Goal: Task Accomplishment & Management: Use online tool/utility

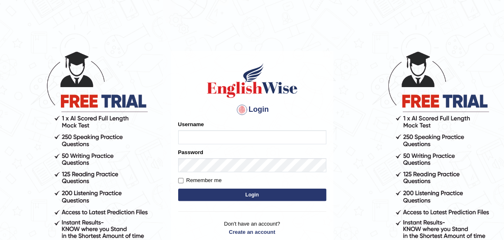
type input "maliny"
click at [251, 195] on button "Login" at bounding box center [252, 195] width 148 height 12
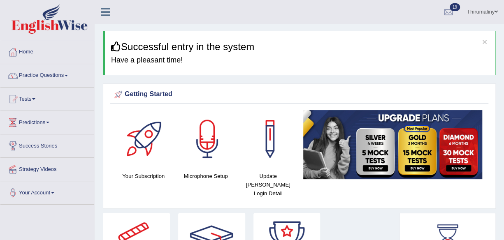
click at [35, 99] on span at bounding box center [33, 99] width 3 height 2
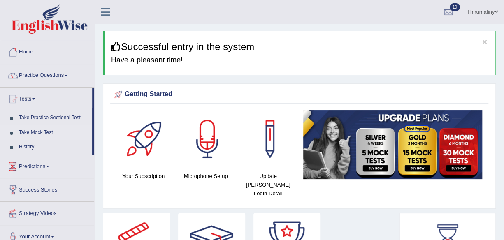
click at [48, 132] on link "Take Mock Test" at bounding box center [53, 132] width 77 height 15
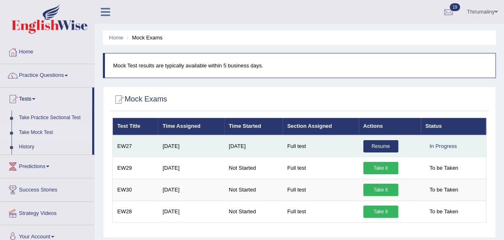
click at [382, 148] on link "Resume" at bounding box center [380, 146] width 35 height 12
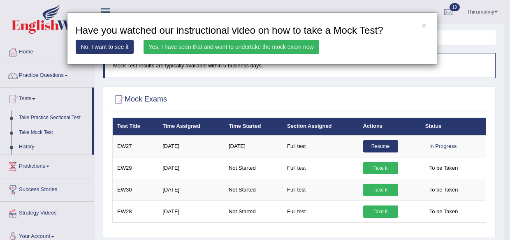
click at [286, 44] on link "Yes, I have seen that and want to undertake the mock exam now" at bounding box center [232, 47] width 176 height 14
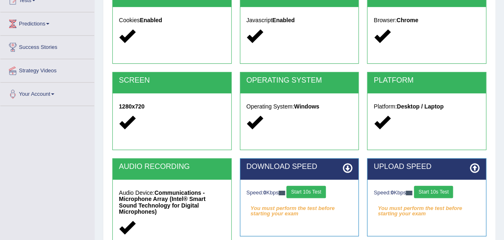
scroll to position [115, 0]
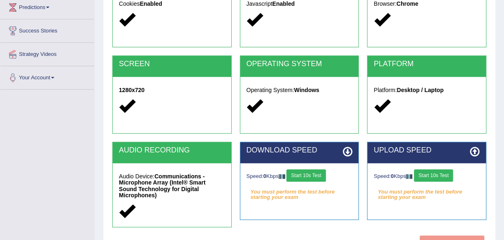
click at [309, 173] on button "Start 10s Test" at bounding box center [305, 175] width 39 height 12
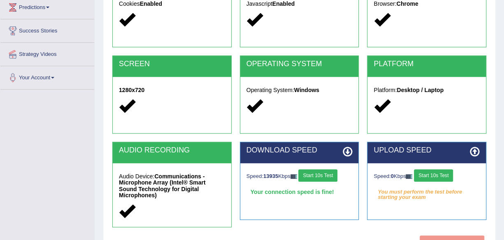
click at [430, 171] on button "Start 10s Test" at bounding box center [433, 175] width 39 height 12
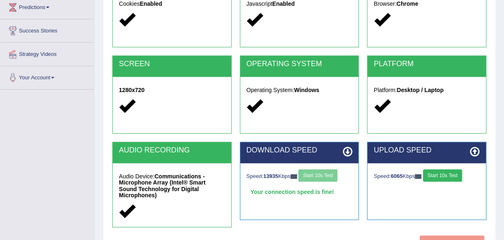
click at [448, 176] on button "Start 10s Test" at bounding box center [442, 175] width 39 height 12
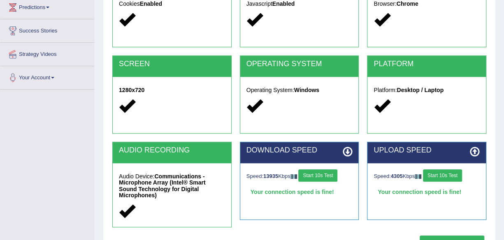
click at [472, 240] on icon "button" at bounding box center [473, 244] width 7 height 7
